Goal: Use online tool/utility: Utilize a website feature to perform a specific function

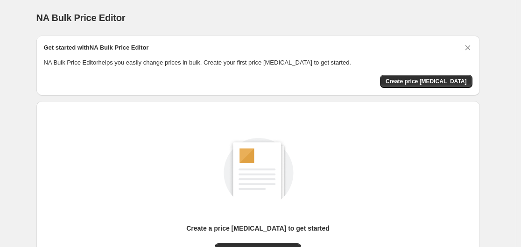
scroll to position [103, 0]
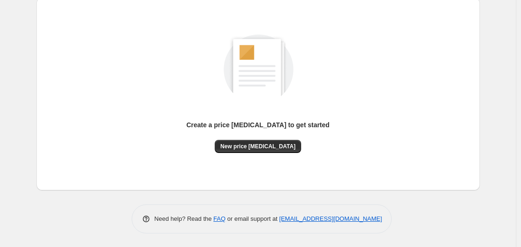
click at [278, 157] on div "Create a price [MEDICAL_DATA] to get started New price [MEDICAL_DATA]" at bounding box center [258, 94] width 429 height 178
click at [276, 149] on span "New price [MEDICAL_DATA]" at bounding box center [258, 145] width 75 height 7
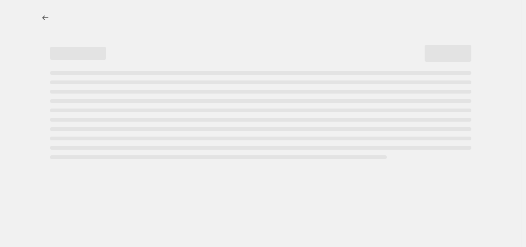
select select "percentage"
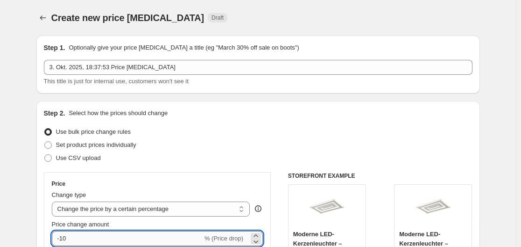
click at [140, 232] on input "-10" at bounding box center [127, 238] width 151 height 15
type input "-1"
type input "-30"
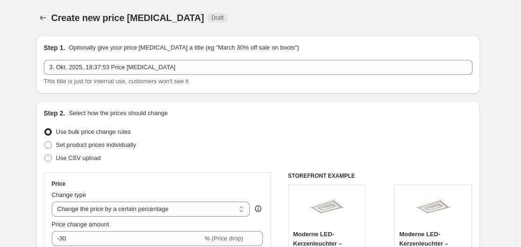
click at [425, 15] on div "Create new price [MEDICAL_DATA] Draft" at bounding box center [258, 17] width 444 height 13
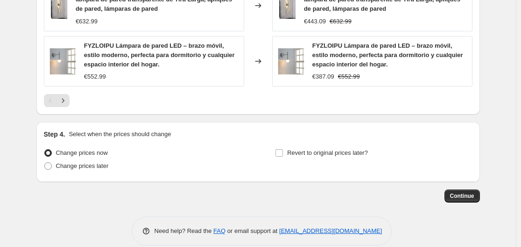
scroll to position [768, 0]
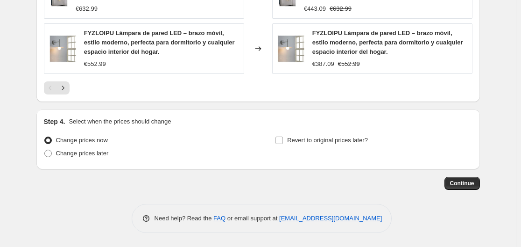
click at [462, 185] on span "Continue" at bounding box center [462, 182] width 24 height 7
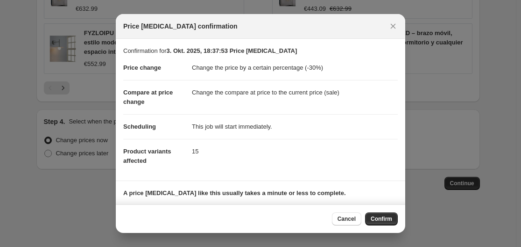
scroll to position [60, 0]
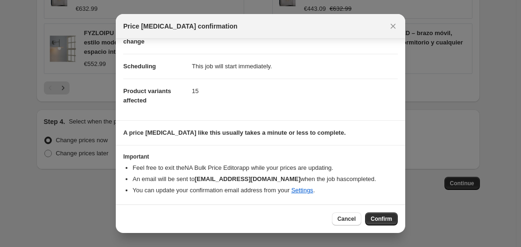
click at [374, 221] on span "Confirm" at bounding box center [381, 218] width 21 height 7
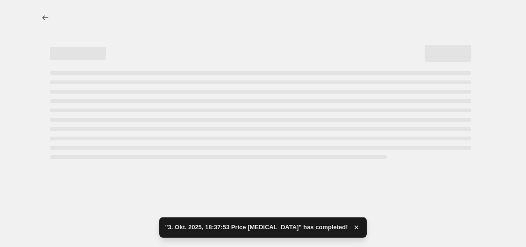
select select "percentage"
